Goal: Navigation & Orientation: Understand site structure

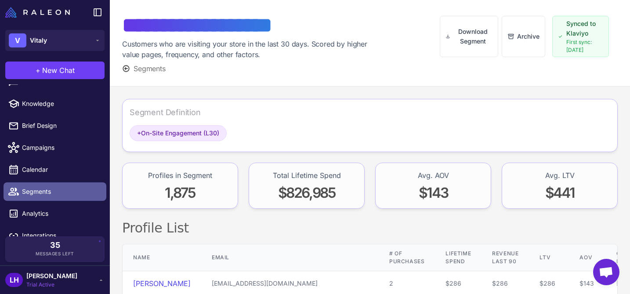
scroll to position [27, 0]
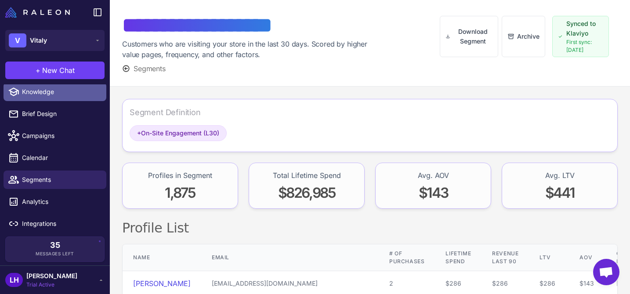
click at [55, 93] on span "Knowledge" at bounding box center [60, 92] width 77 height 10
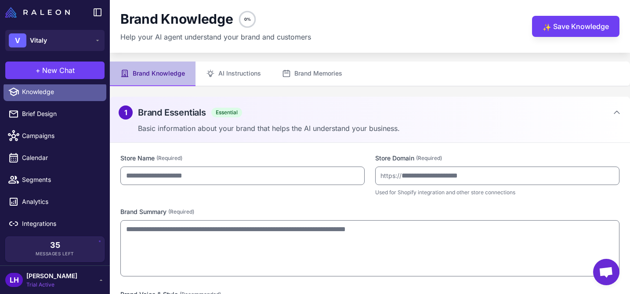
type input "******"
type input "**********"
type textarea "**********"
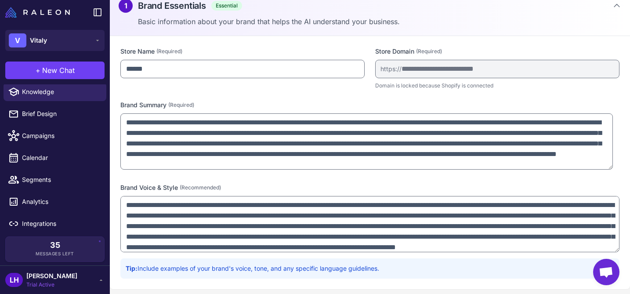
scroll to position [106, 0]
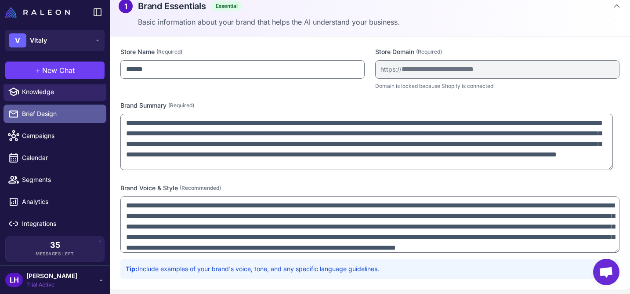
click at [46, 111] on span "Brief Design" at bounding box center [60, 114] width 77 height 10
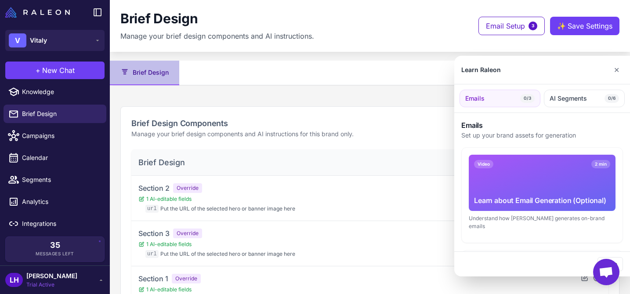
click at [36, 133] on div at bounding box center [315, 147] width 630 height 294
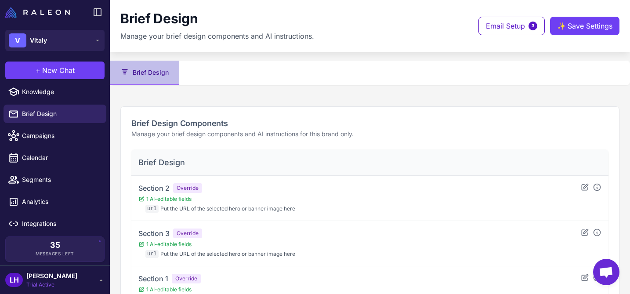
click at [36, 133] on span "Campaigns" at bounding box center [60, 136] width 77 height 10
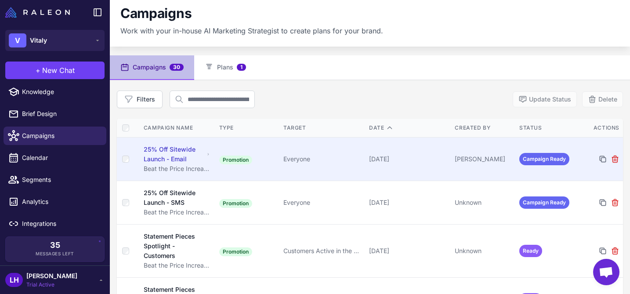
scroll to position [11, 0]
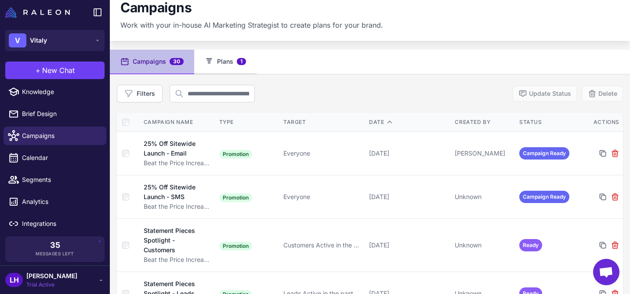
click at [227, 63] on button "Plans 1" at bounding box center [225, 62] width 62 height 25
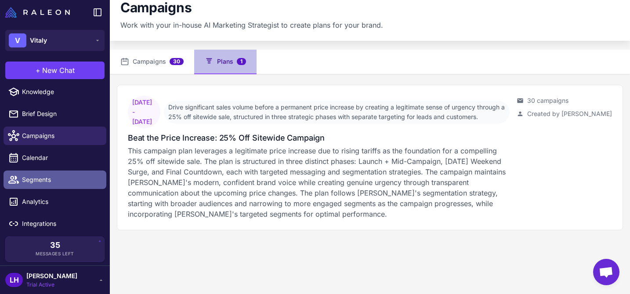
click at [54, 179] on span "Segments" at bounding box center [60, 180] width 77 height 10
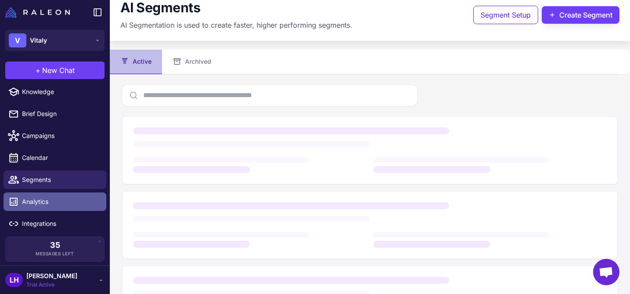
click at [45, 200] on span "Analytics" at bounding box center [60, 202] width 77 height 10
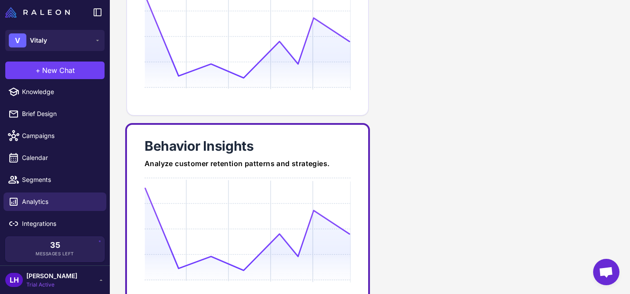
scroll to position [140, 0]
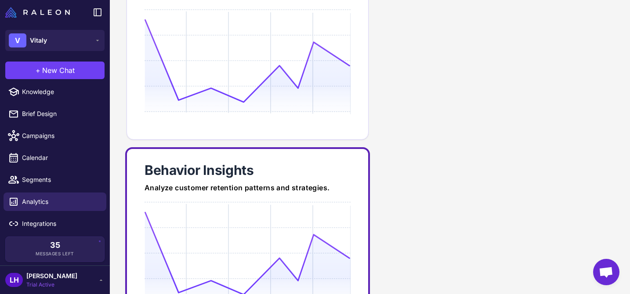
click at [294, 209] on div at bounding box center [247, 285] width 206 height 169
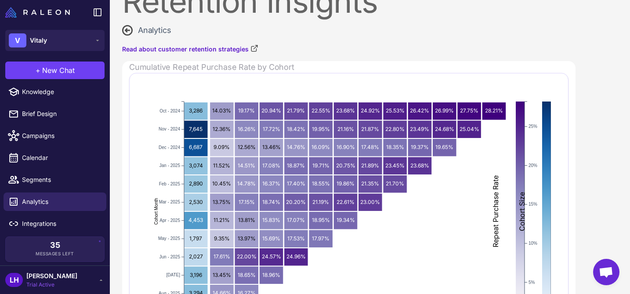
scroll to position [27, 0]
click at [130, 32] on icon at bounding box center [126, 29] width 9 height 9
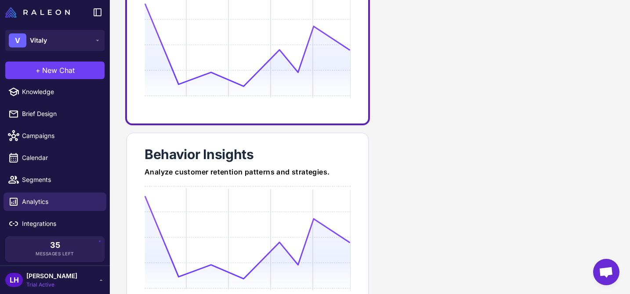
scroll to position [109, 0]
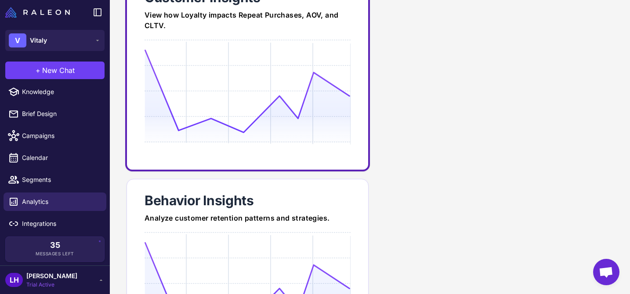
click at [269, 83] on icon at bounding box center [246, 91] width 205 height 84
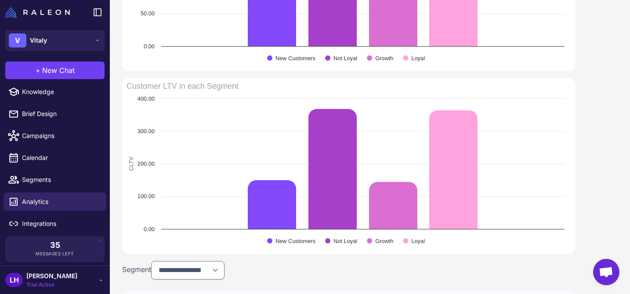
scroll to position [590, 0]
